Goal: Transaction & Acquisition: Subscribe to service/newsletter

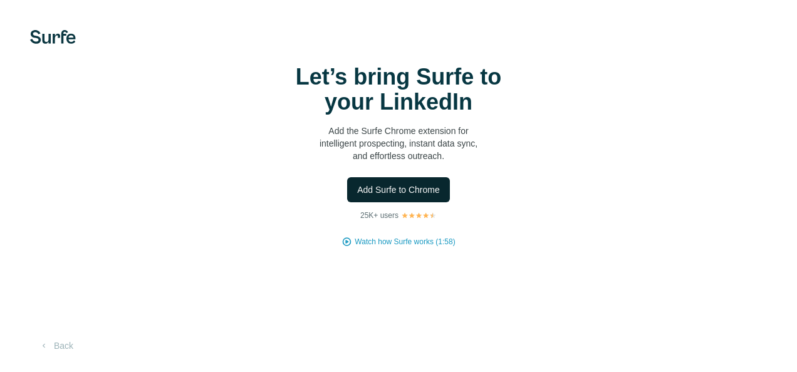
click at [409, 188] on span "Add Surfe to Chrome" at bounding box center [398, 190] width 83 height 13
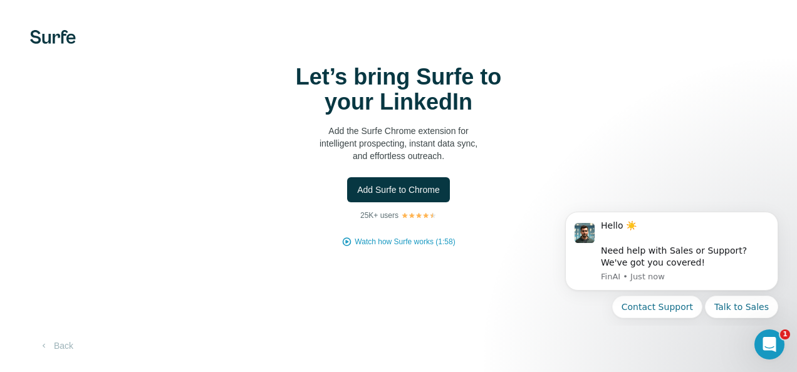
click at [44, 75] on div "Let’s bring Surfe to your LinkedIn Add the Surfe Chrome extension for intellige…" at bounding box center [398, 156] width 747 height 183
click at [404, 194] on span "Add Surfe to Chrome" at bounding box center [398, 190] width 83 height 13
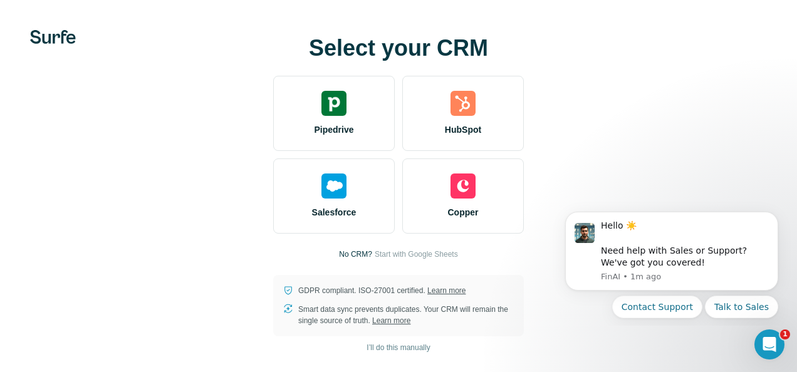
click at [737, 93] on div "Select your CRM Pipedrive HubSpot Salesforce Copper No CRM? Start with Google S…" at bounding box center [398, 186] width 747 height 301
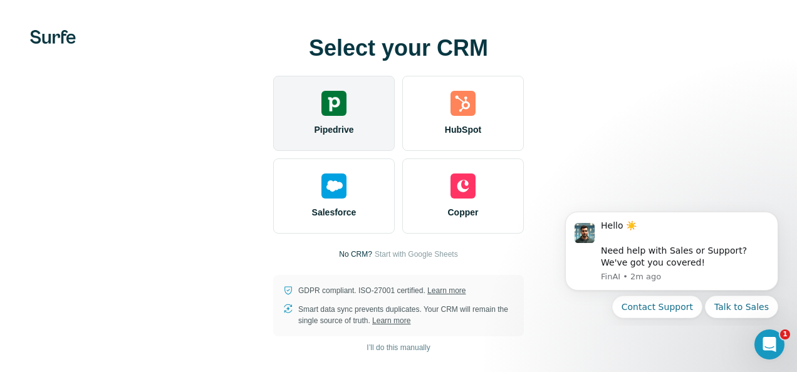
click at [335, 137] on div "Pipedrive" at bounding box center [334, 113] width 122 height 75
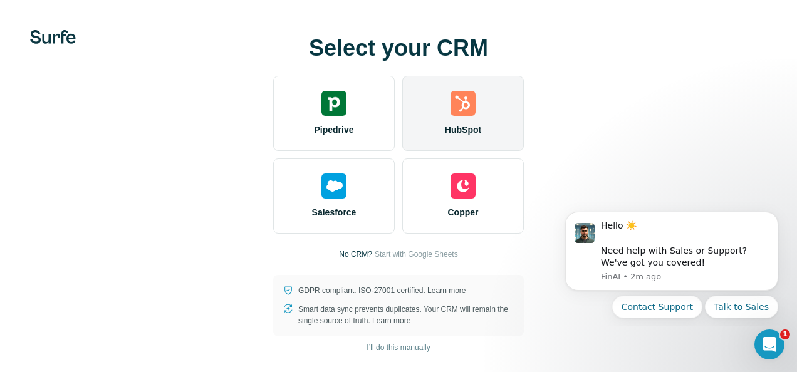
click at [475, 117] on div "HubSpot" at bounding box center [463, 113] width 122 height 75
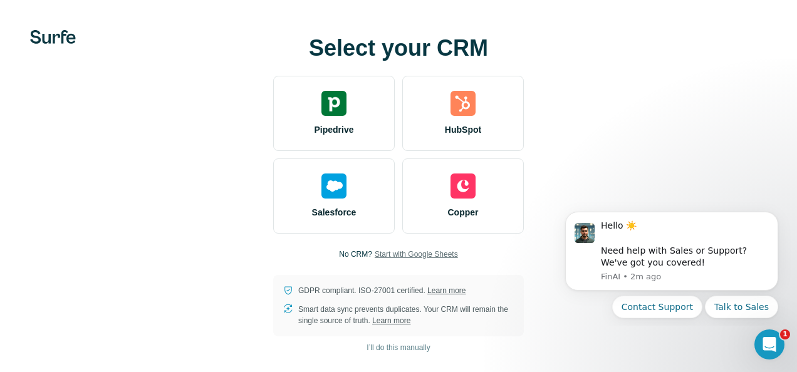
click at [402, 257] on span "Start with Google Sheets" at bounding box center [416, 254] width 83 height 11
